Goal: Information Seeking & Learning: Learn about a topic

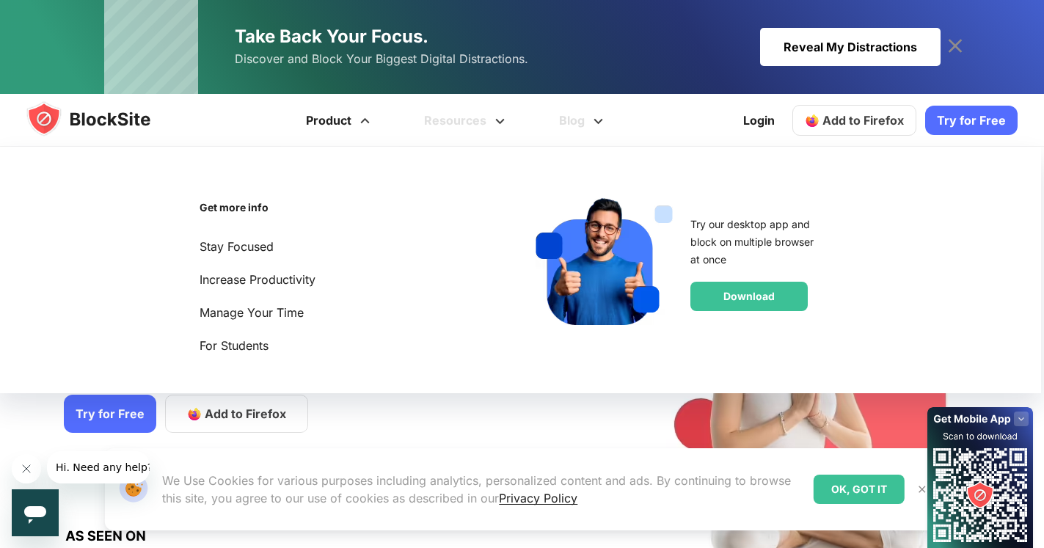
click at [327, 120] on link "Product" at bounding box center [340, 120] width 118 height 53
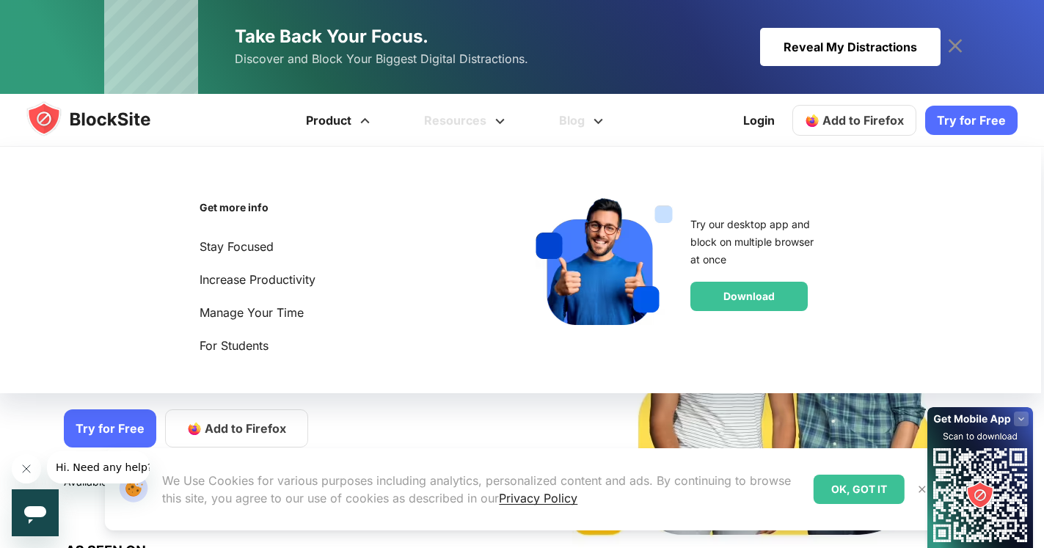
click at [387, 200] on li "Get more info Stay Focused Increase Productivity Manage Your Time For Students …" at bounding box center [518, 272] width 973 height 181
click at [522, 420] on div "Enjoy a Life Without Distractions Improve your focus when you need it so you ca…" at bounding box center [298, 382] width 468 height 426
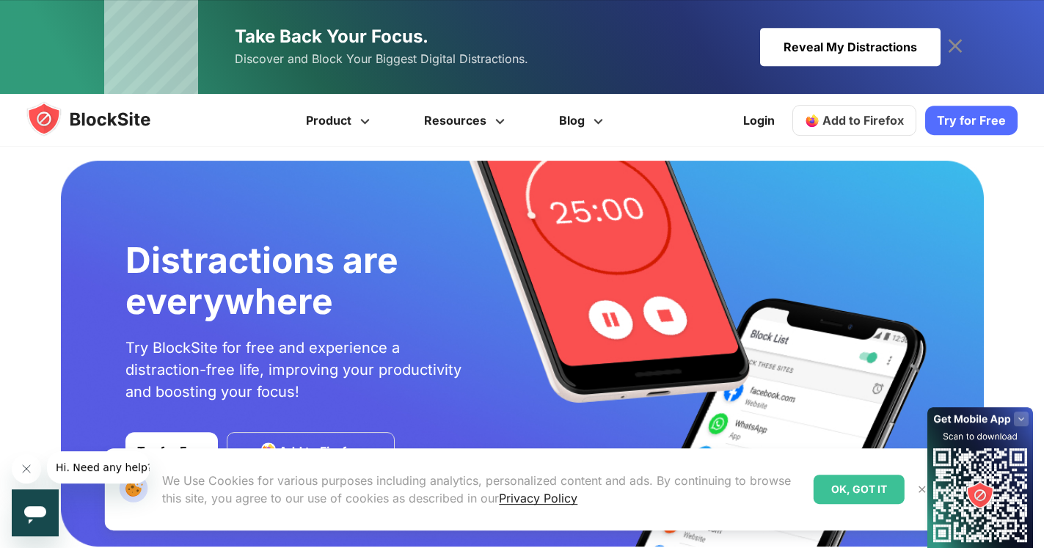
scroll to position [2543, 0]
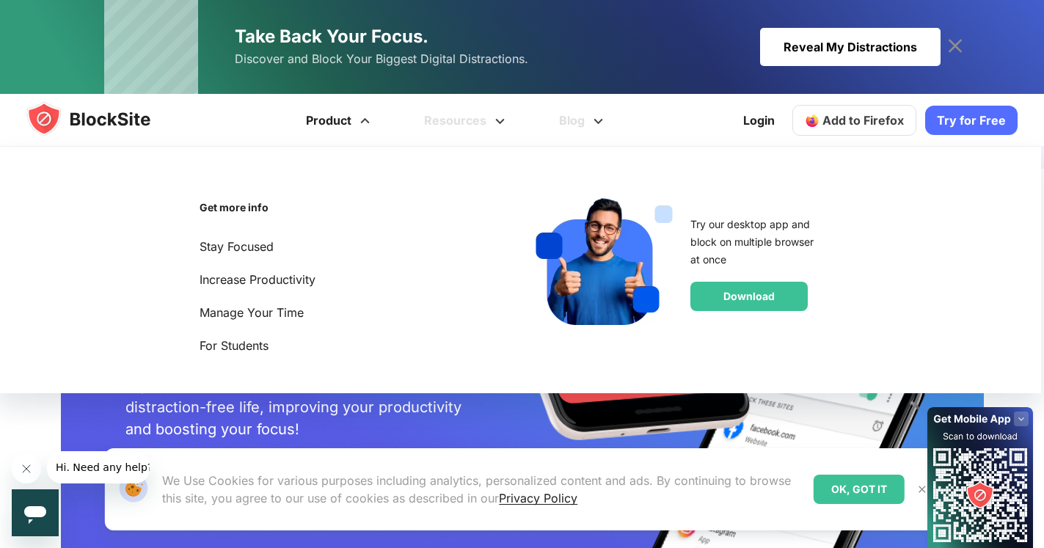
click at [348, 121] on link "Product" at bounding box center [340, 120] width 118 height 53
click at [253, 210] on strong "Get more info" at bounding box center [234, 207] width 69 height 12
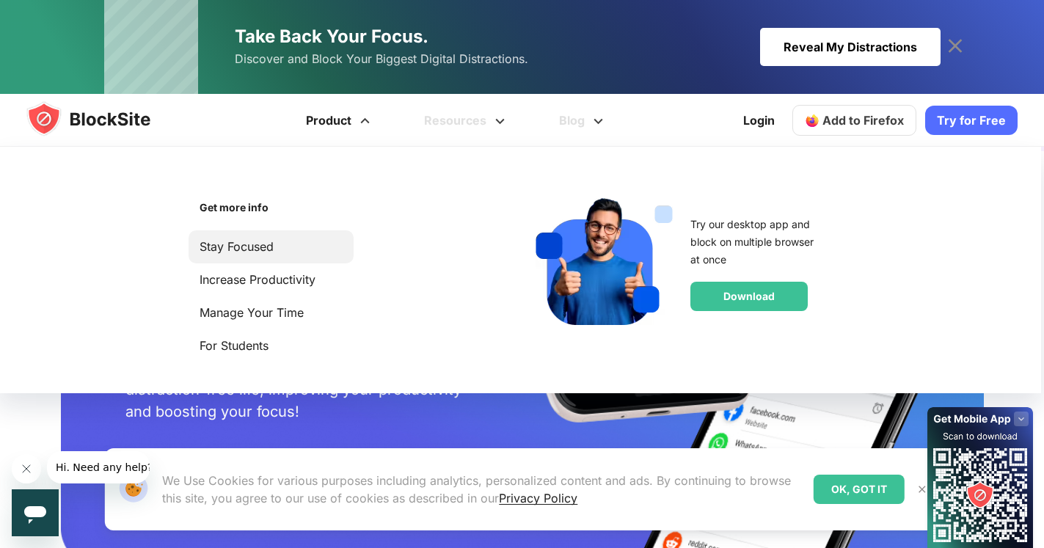
click at [266, 256] on link "Stay Focused" at bounding box center [271, 247] width 143 height 20
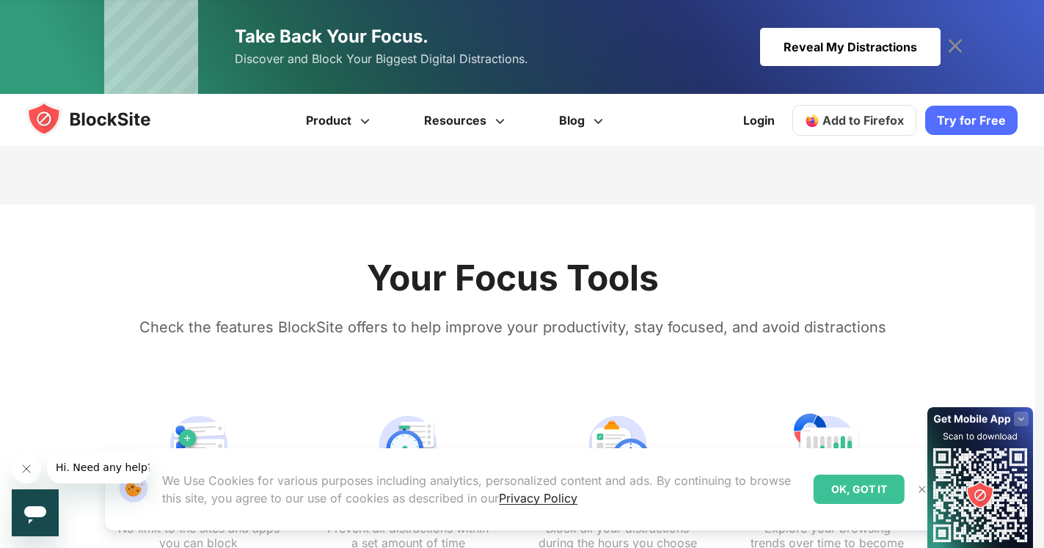
scroll to position [1871, 0]
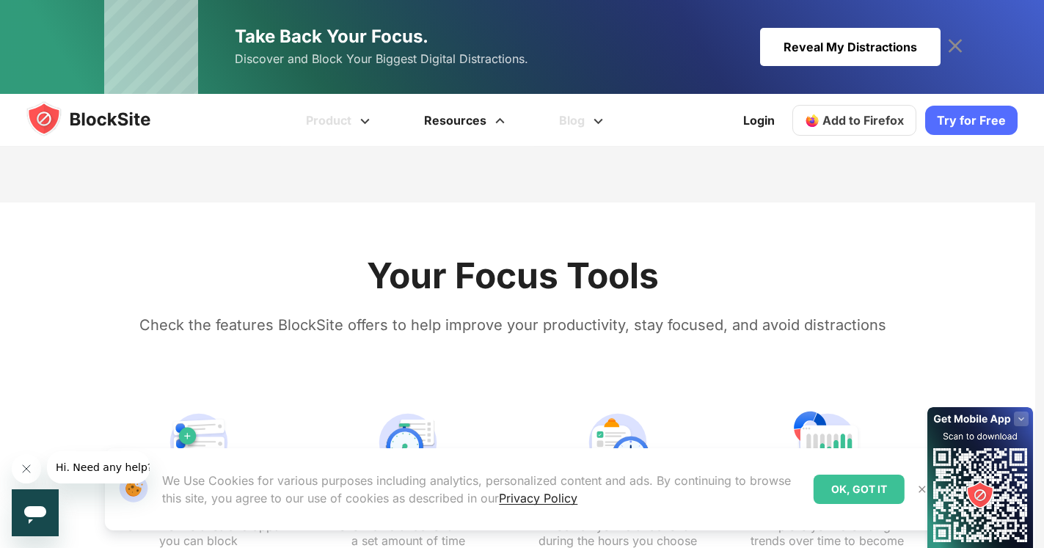
click at [467, 121] on link "Resources" at bounding box center [466, 120] width 135 height 53
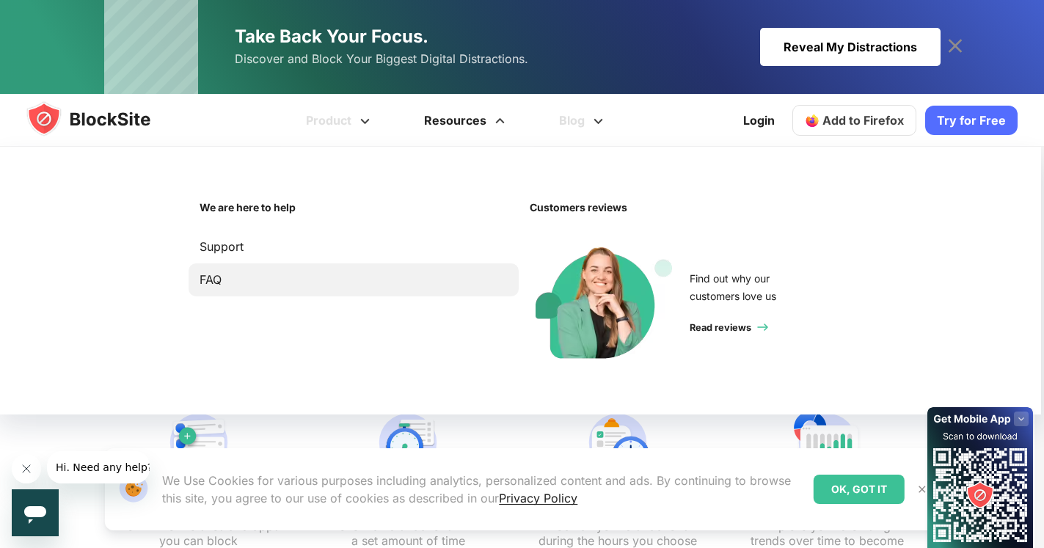
click at [218, 281] on link "FAQ" at bounding box center [354, 280] width 308 height 20
